Goal: Information Seeking & Learning: Compare options

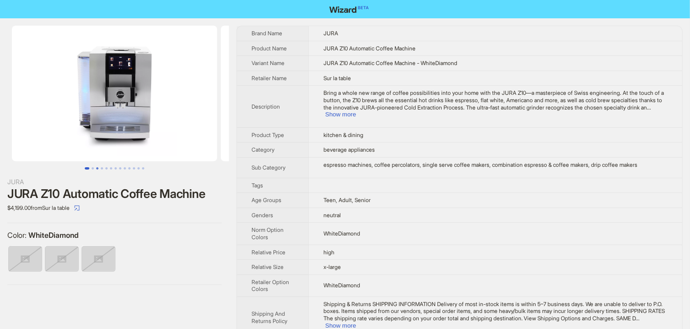
click at [96, 167] on button "Go to slide 3" at bounding box center [97, 168] width 2 height 2
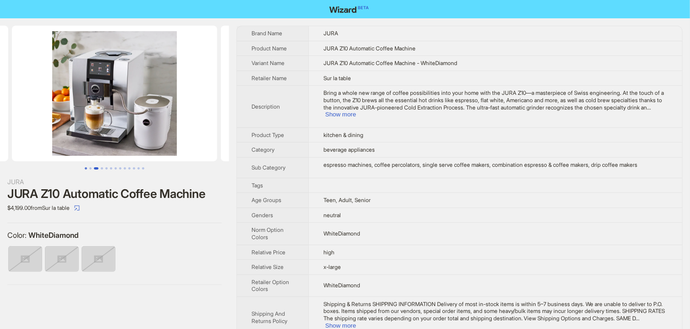
click at [85, 167] on button "Go to slide 1" at bounding box center [86, 168] width 2 height 2
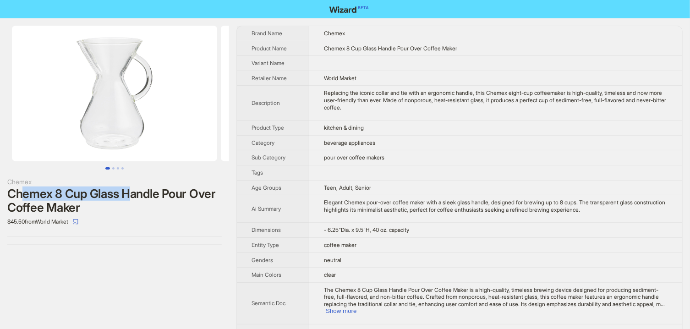
drag, startPoint x: 21, startPoint y: 194, endPoint x: 131, endPoint y: 198, distance: 110.5
click at [131, 198] on div "Chemex 8 Cup Glass Handle Pour Over Coffee Maker" at bounding box center [114, 200] width 214 height 27
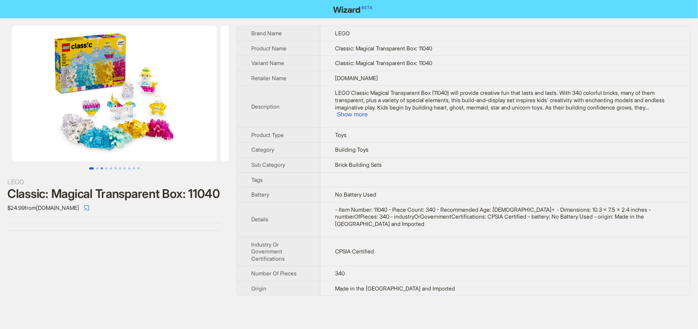
click at [101, 168] on button "Go to slide 3" at bounding box center [102, 168] width 2 height 2
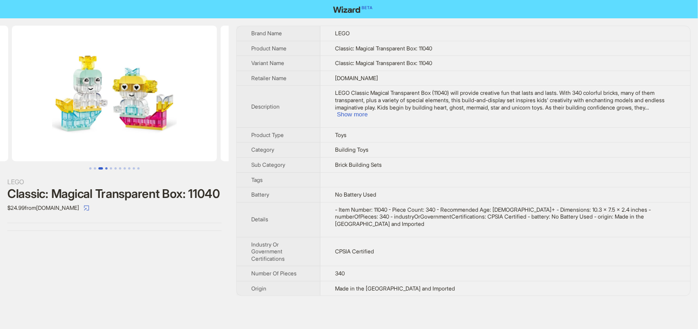
click at [105, 169] on button "Go to slide 4" at bounding box center [106, 168] width 2 height 2
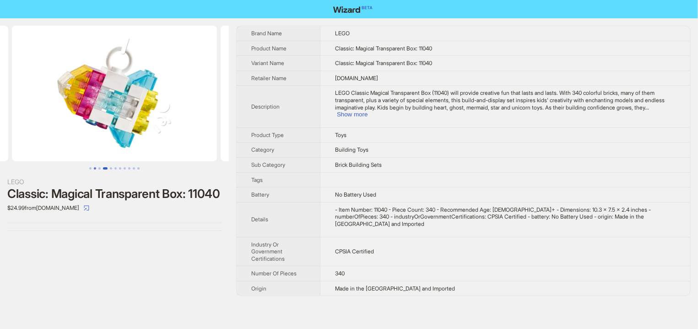
click at [95, 169] on button "Go to slide 2" at bounding box center [95, 168] width 2 height 2
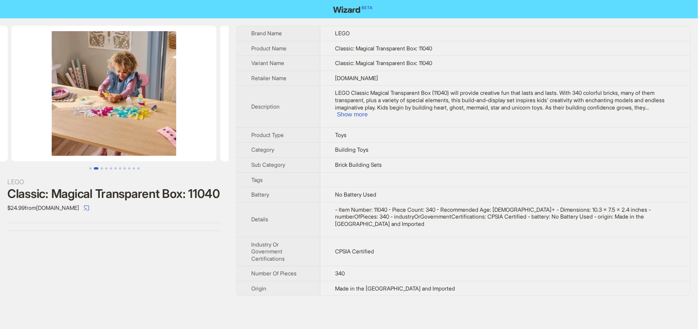
click at [87, 170] on div "LEGO Classic: Magical Transparent Box: 11040 $24.99 from LEGO.com" at bounding box center [114, 128] width 229 height 220
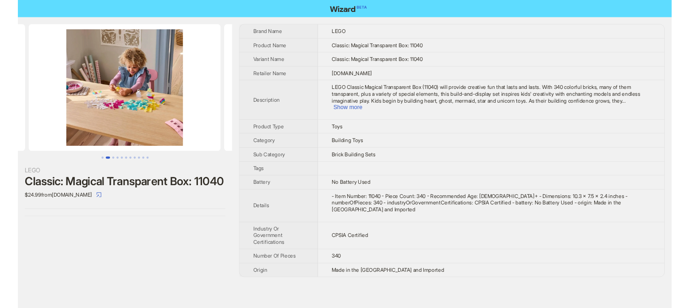
scroll to position [0, 209]
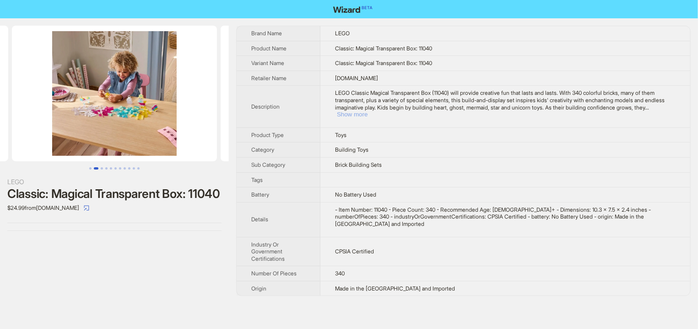
click at [368, 111] on button "Show more" at bounding box center [352, 114] width 31 height 7
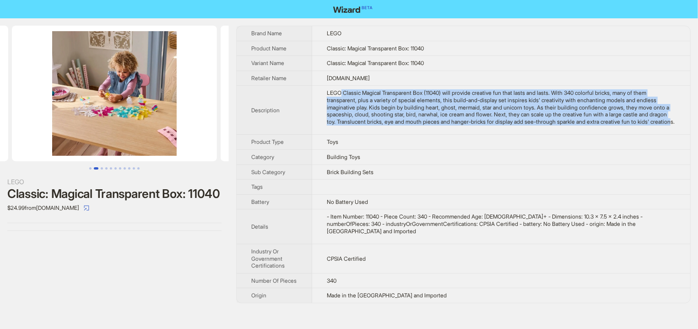
drag, startPoint x: 340, startPoint y: 93, endPoint x: 584, endPoint y: 124, distance: 246.0
click at [584, 124] on div "LEGO Classic Magical Transparent Box (11040) will provide creative fun that las…" at bounding box center [501, 107] width 349 height 36
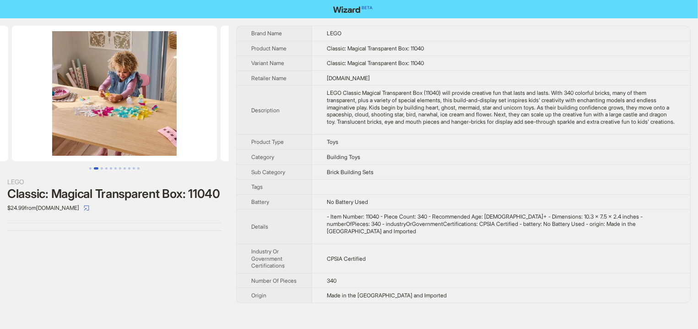
click at [446, 148] on td "Toys" at bounding box center [501, 142] width 378 height 15
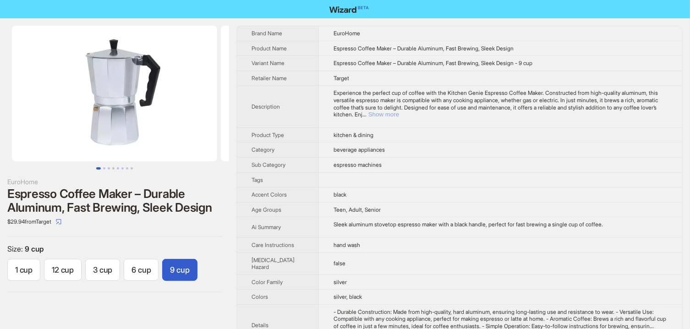
click at [399, 111] on button "Show more" at bounding box center [383, 114] width 31 height 7
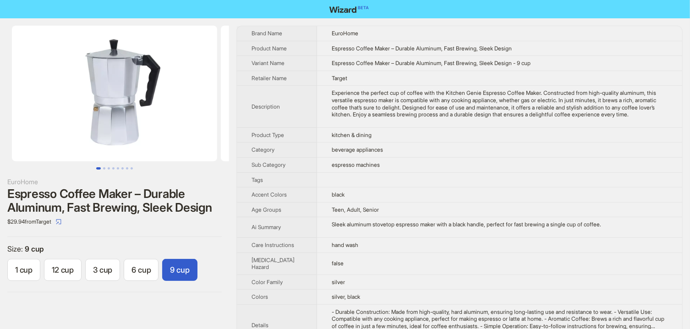
click at [113, 161] on img at bounding box center [114, 94] width 205 height 136
click at [121, 154] on img at bounding box center [114, 94] width 205 height 136
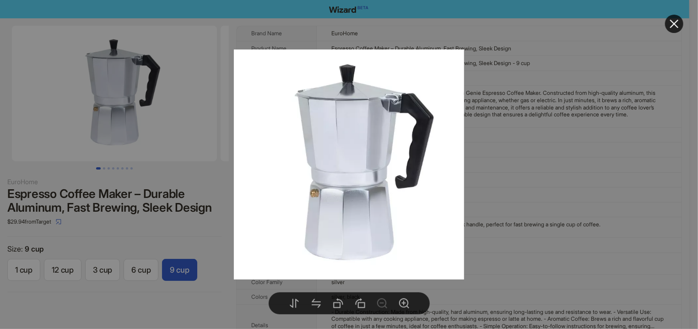
click at [142, 222] on div at bounding box center [349, 164] width 698 height 329
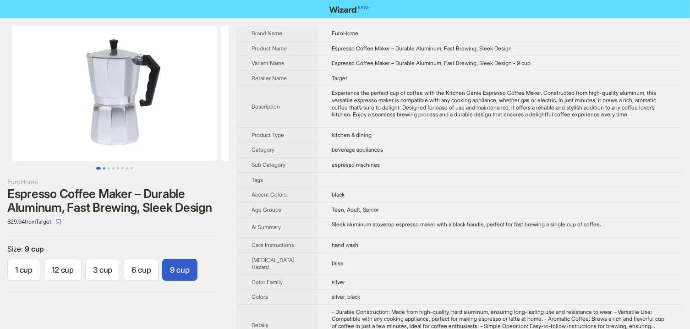
click at [105, 169] on button "Go to slide 2" at bounding box center [104, 168] width 2 height 2
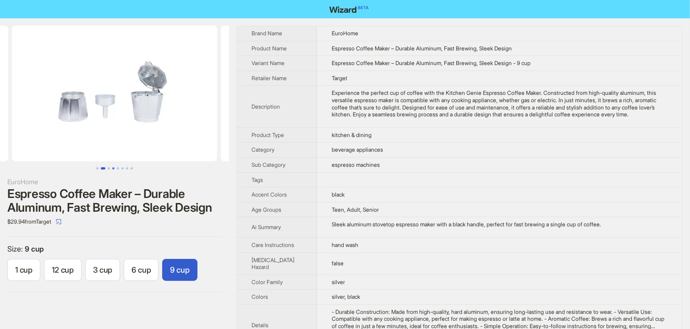
click at [114, 168] on button "Go to slide 4" at bounding box center [113, 168] width 2 height 2
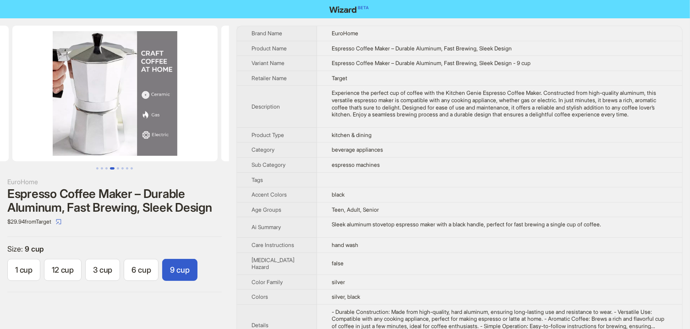
scroll to position [0, 626]
click at [119, 169] on button "Go to slide 5" at bounding box center [118, 168] width 2 height 2
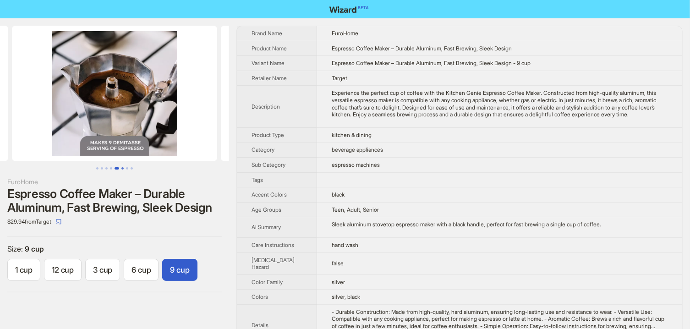
click at [123, 169] on button "Go to slide 6" at bounding box center [122, 168] width 2 height 2
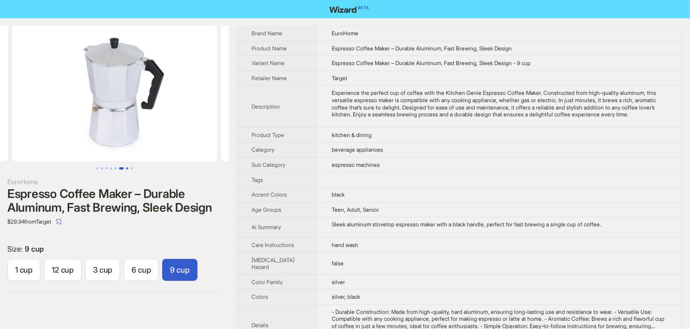
click at [128, 169] on button "Go to slide 7" at bounding box center [127, 168] width 2 height 2
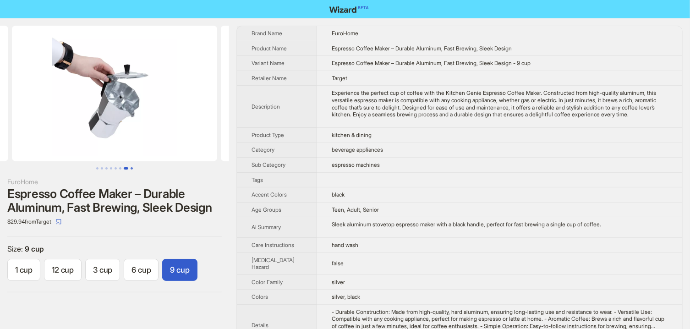
click at [131, 169] on button "Go to slide 8" at bounding box center [132, 168] width 2 height 2
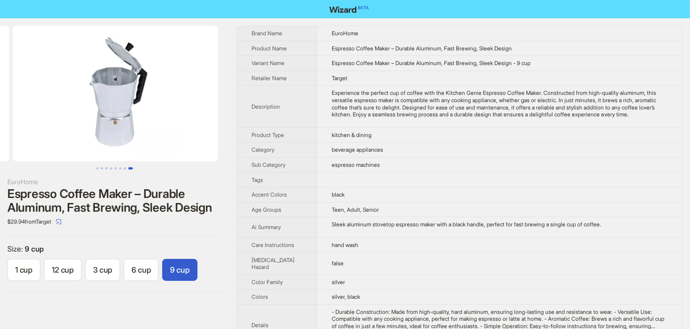
scroll to position [0, 1461]
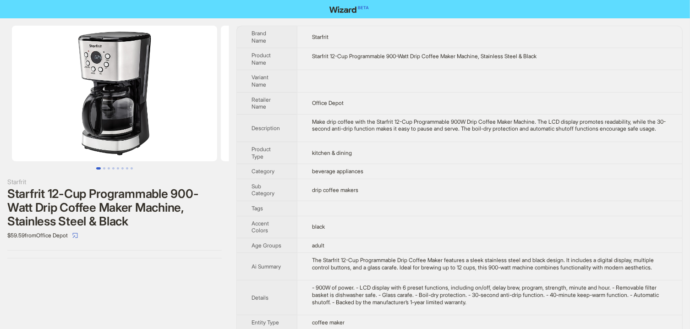
scroll to position [90, 0]
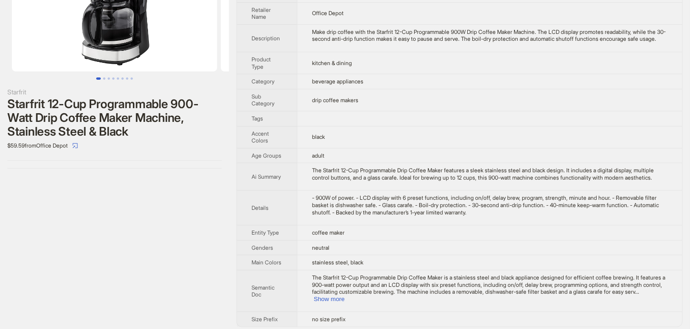
click at [652, 296] on div "The Starfrit 12-Cup Programmable Drip Coffee Maker is a stainless steel and bla…" at bounding box center [489, 288] width 355 height 28
click at [344, 295] on button "Show more" at bounding box center [329, 298] width 31 height 7
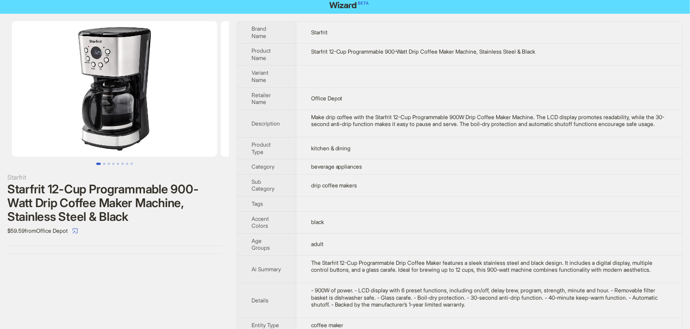
scroll to position [0, 0]
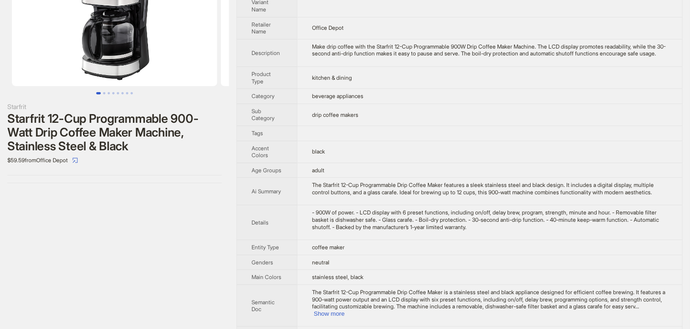
scroll to position [90, 0]
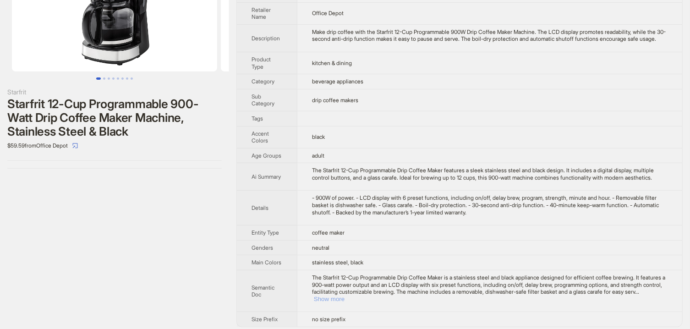
click at [344, 295] on button "Show more" at bounding box center [329, 298] width 31 height 7
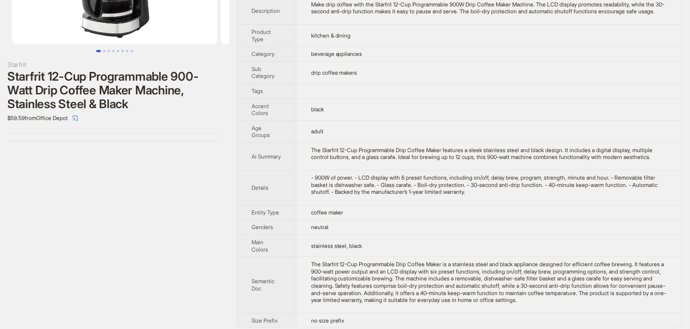
scroll to position [0, 0]
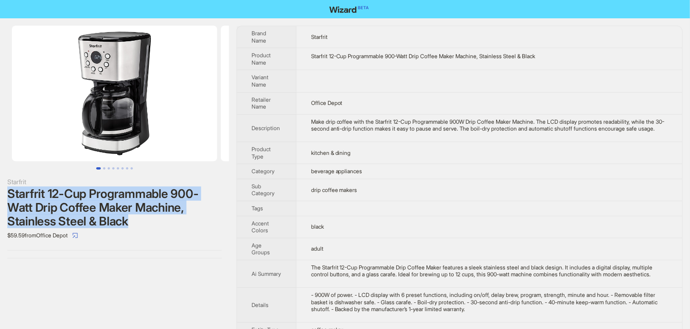
drag, startPoint x: 138, startPoint y: 223, endPoint x: 2, endPoint y: 192, distance: 140.1
click at [2, 192] on div "Starfrit Starfrit 12-Cup Programmable 900-Watt Drip Coffee Maker Machine, Stain…" at bounding box center [114, 141] width 229 height 247
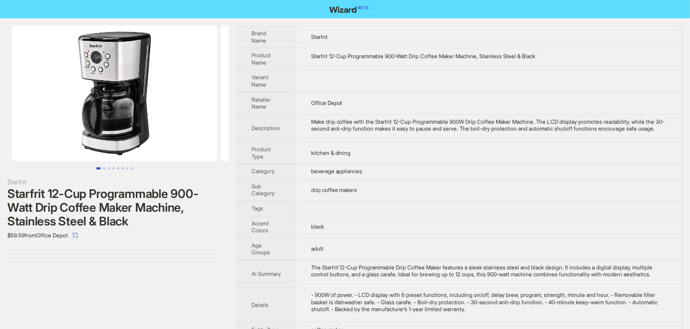
click at [160, 254] on div "Starfrit Starfrit 12-Cup Programmable 900-Watt Drip Coffee Maker Machine, Stain…" at bounding box center [114, 141] width 229 height 247
drag, startPoint x: 102, startPoint y: 211, endPoint x: 124, endPoint y: 211, distance: 22.4
click at [124, 211] on div "Starfrit 12-Cup Programmable 900-Watt Drip Coffee Maker Machine, Stainless Stee…" at bounding box center [114, 207] width 214 height 41
click at [176, 223] on div "Starfrit 12-Cup Programmable 900-Watt Drip Coffee Maker Machine, Stainless Stee…" at bounding box center [114, 207] width 214 height 41
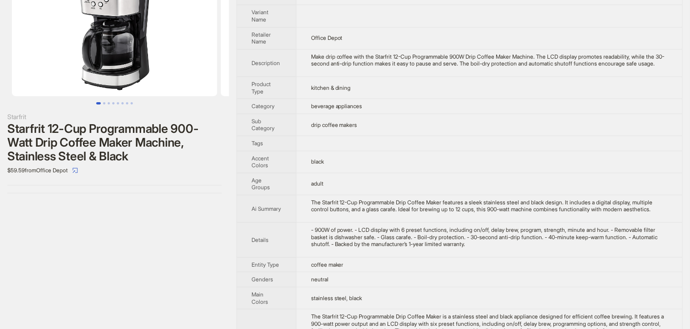
scroll to position [19, 0]
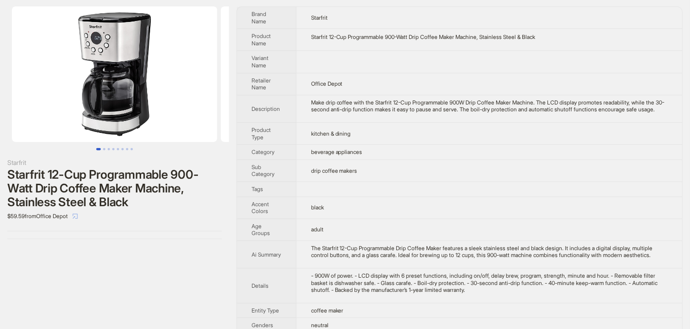
click at [78, 216] on icon "select" at bounding box center [74, 215] width 5 height 5
